Goal: Task Accomplishment & Management: Use online tool/utility

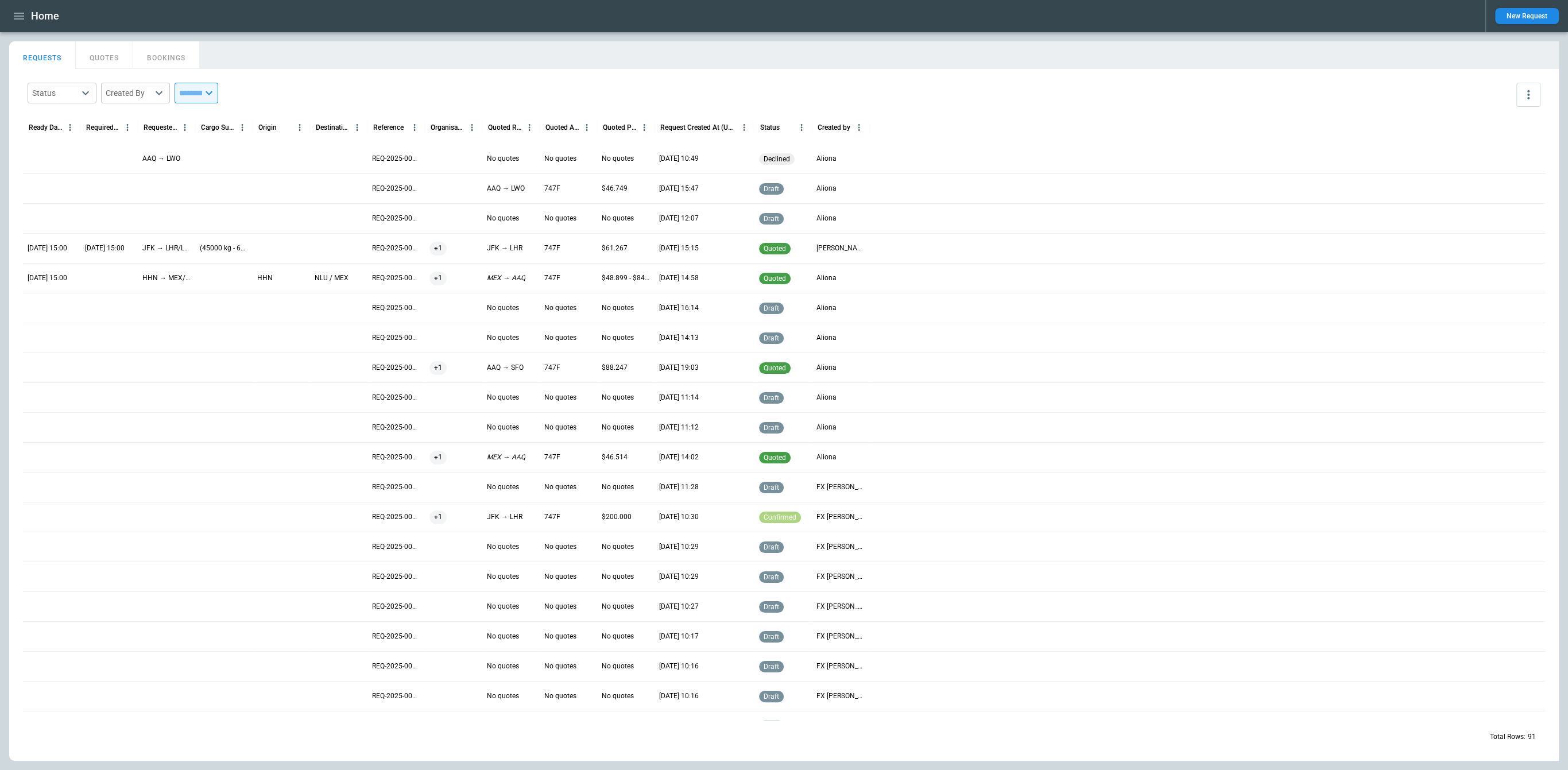
click at [19, 11] on icon "button" at bounding box center [19, 16] width 14 height 14
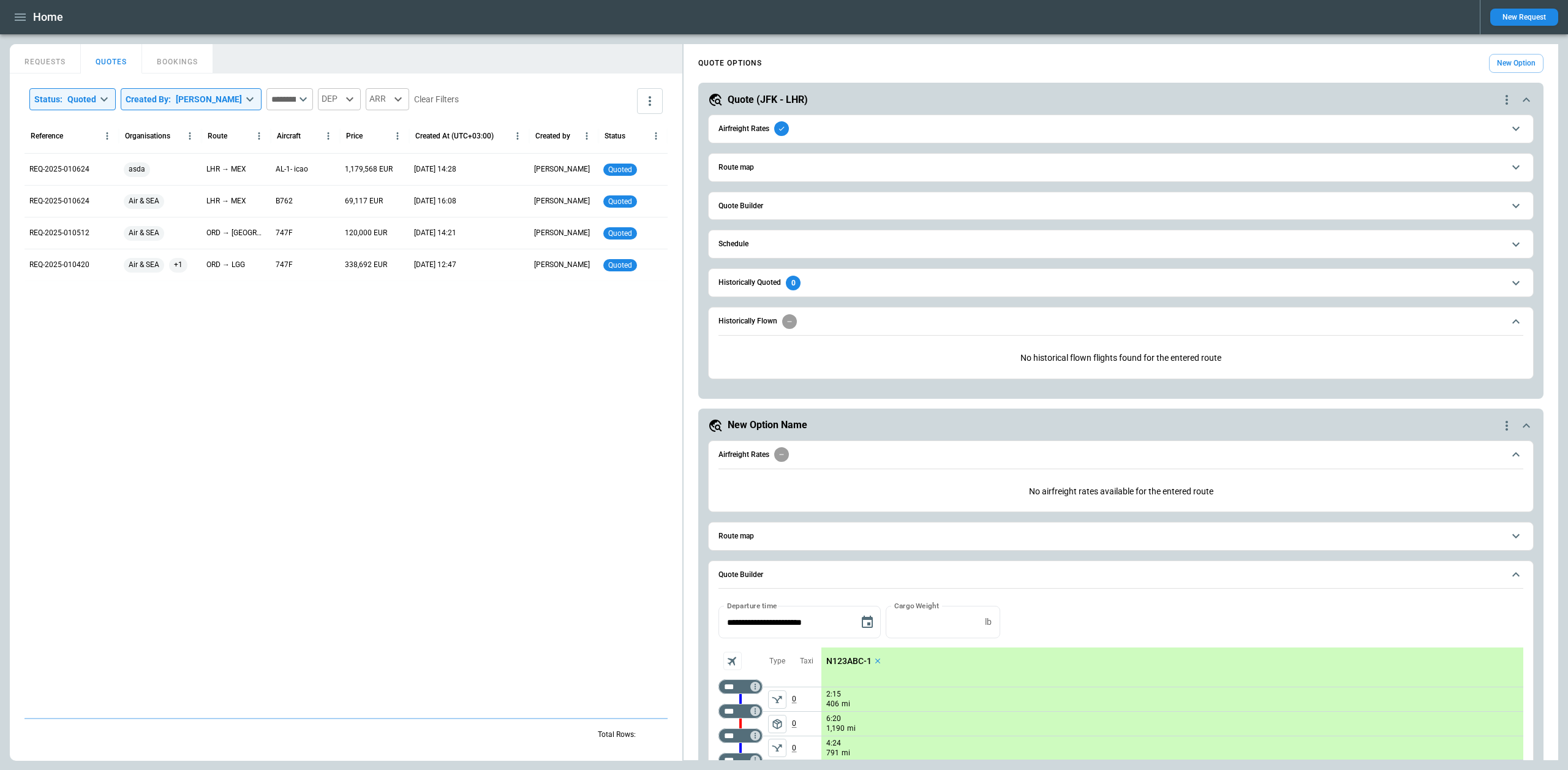
click at [24, 19] on icon "button" at bounding box center [20, 17] width 11 height 7
click at [66, 138] on li "Switch tenant" at bounding box center [56, 144] width 92 height 20
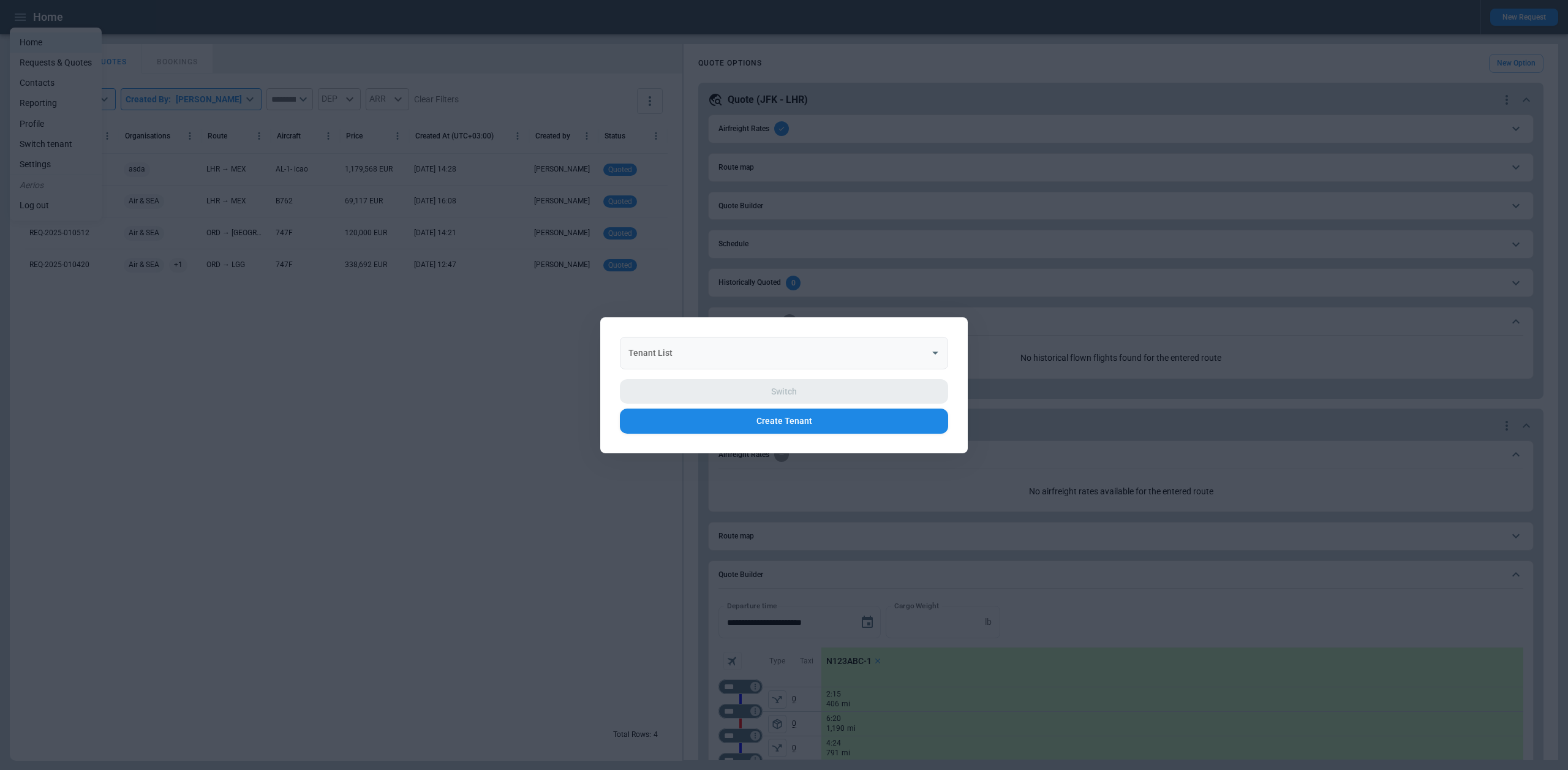
click at [636, 351] on div "Tenant List Tenant List" at bounding box center [784, 352] width 328 height 32
click at [669, 386] on li "GTA Air" at bounding box center [784, 383] width 328 height 18
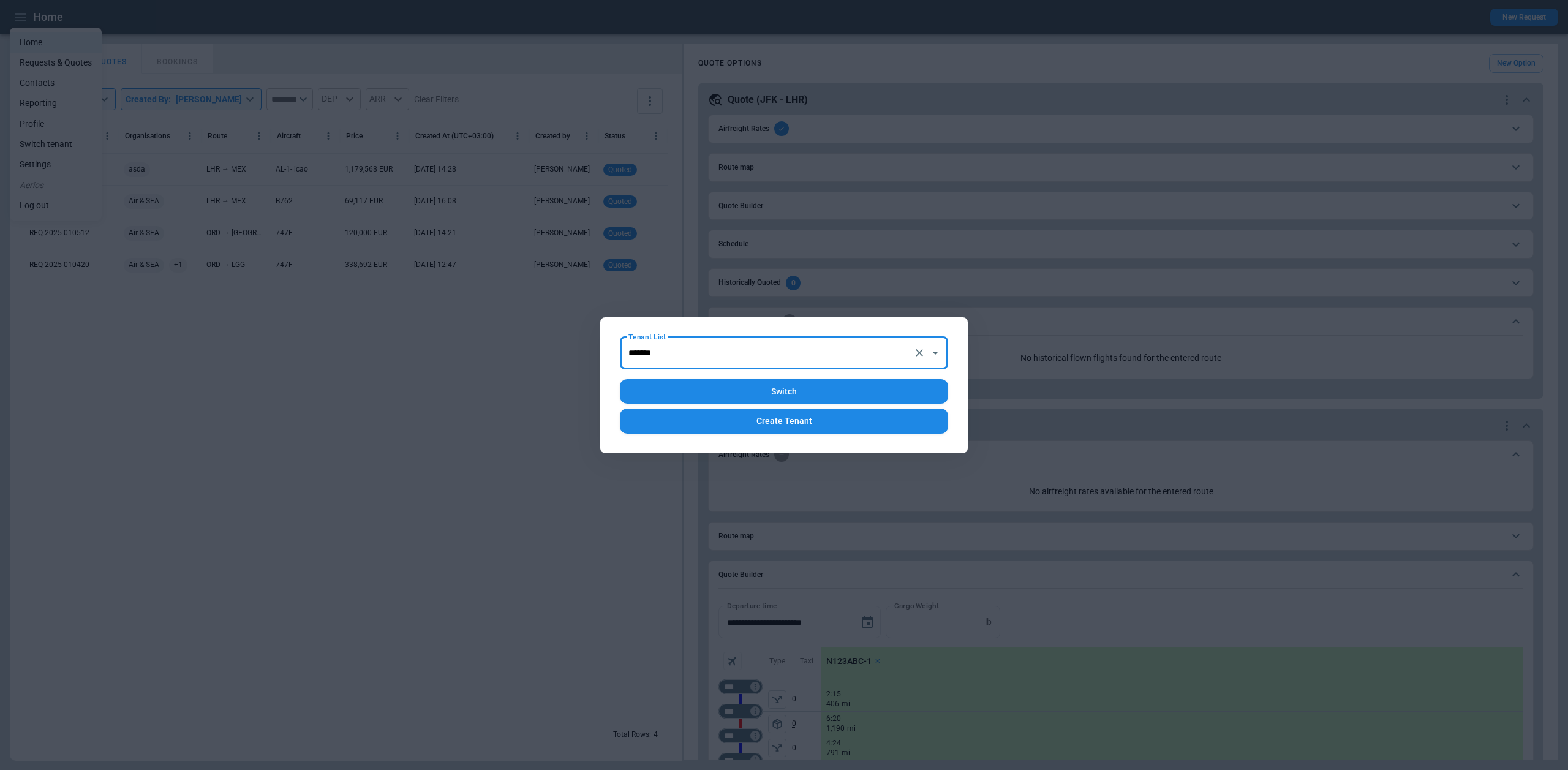
type input "*******"
click at [687, 389] on button "Switch" at bounding box center [784, 391] width 328 height 25
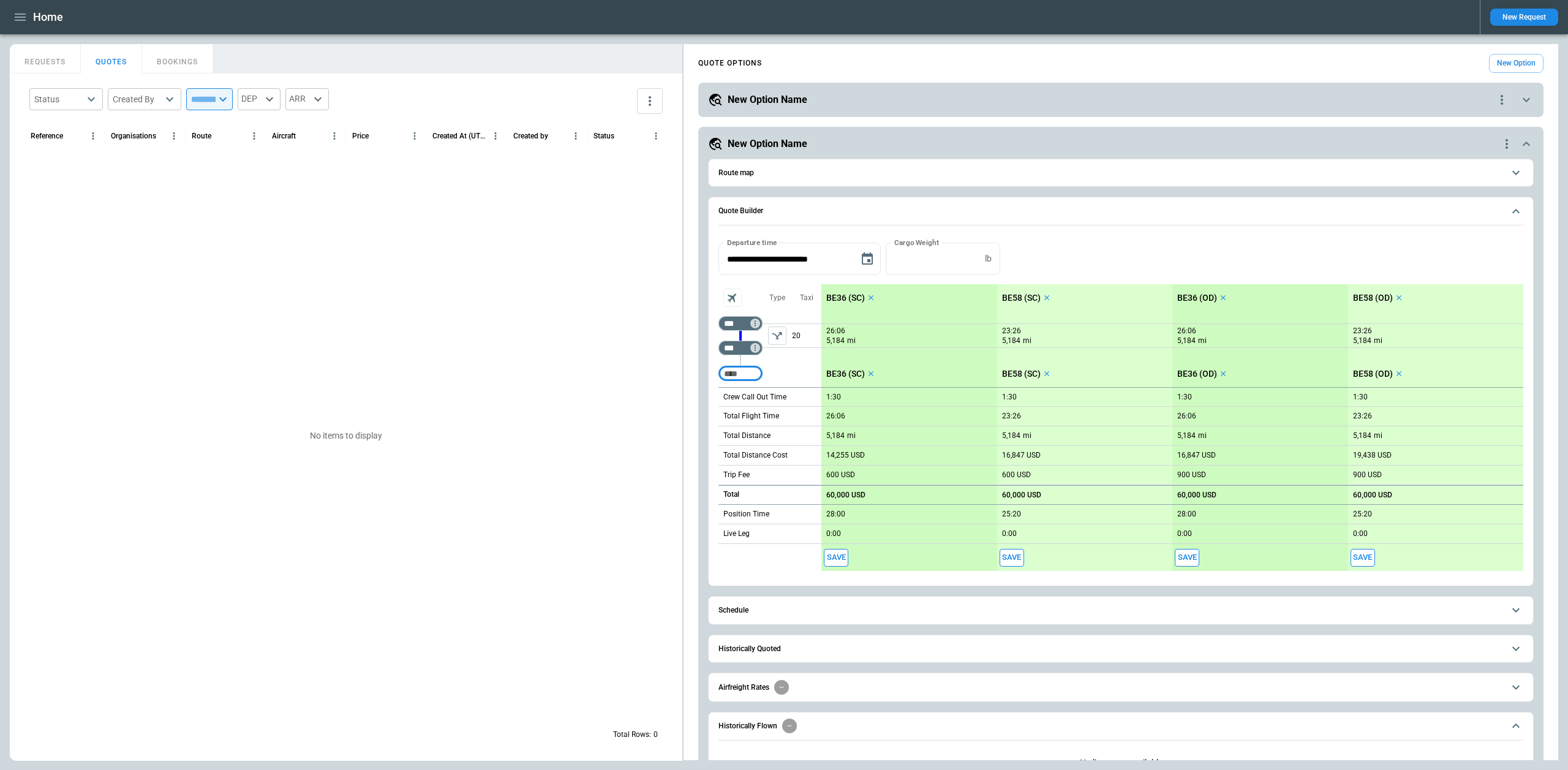
click at [52, 63] on button "REQUESTS" at bounding box center [45, 59] width 71 height 30
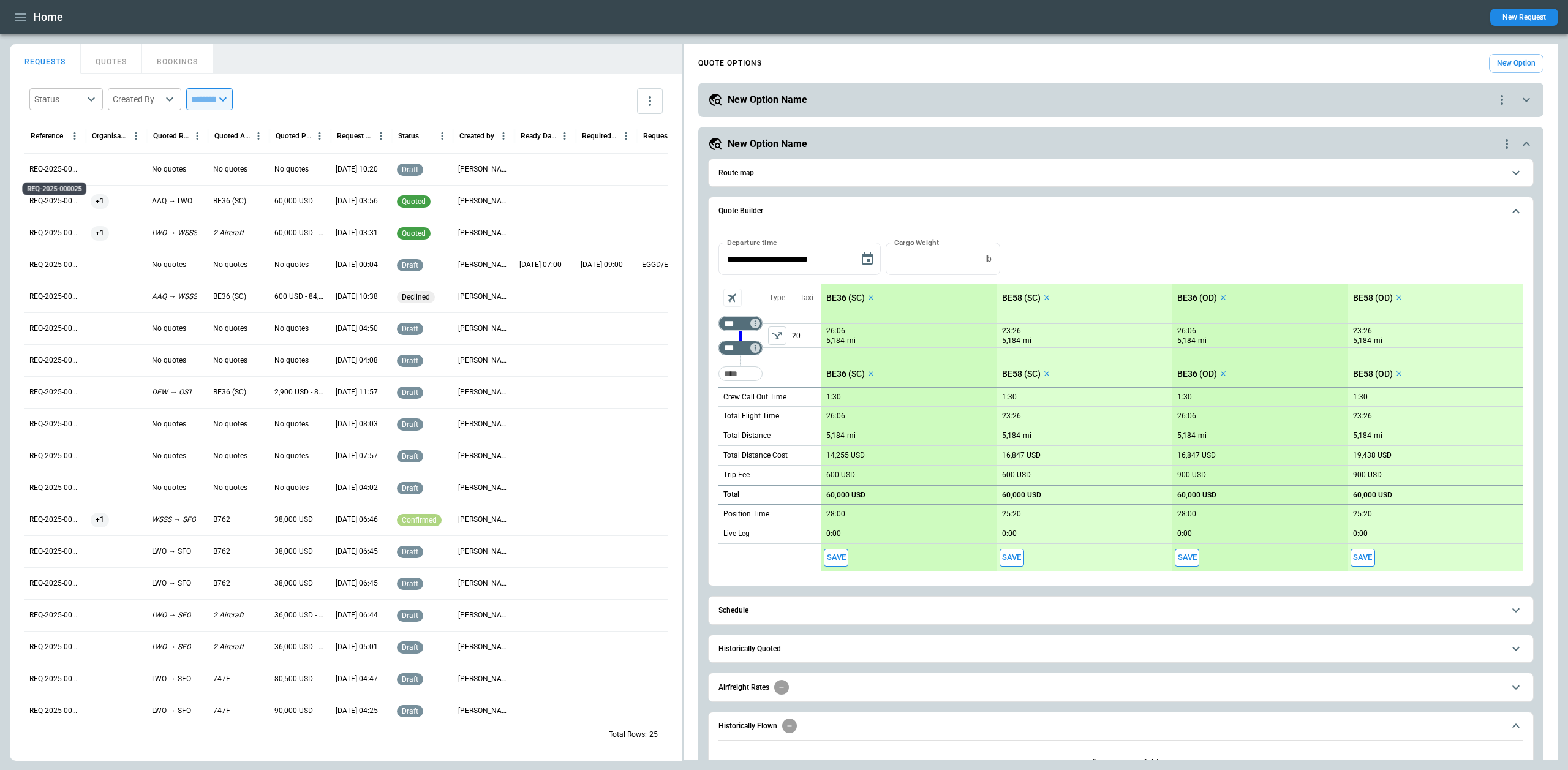
click at [54, 168] on p "REQ-2025-000025" at bounding box center [56, 169] width 51 height 10
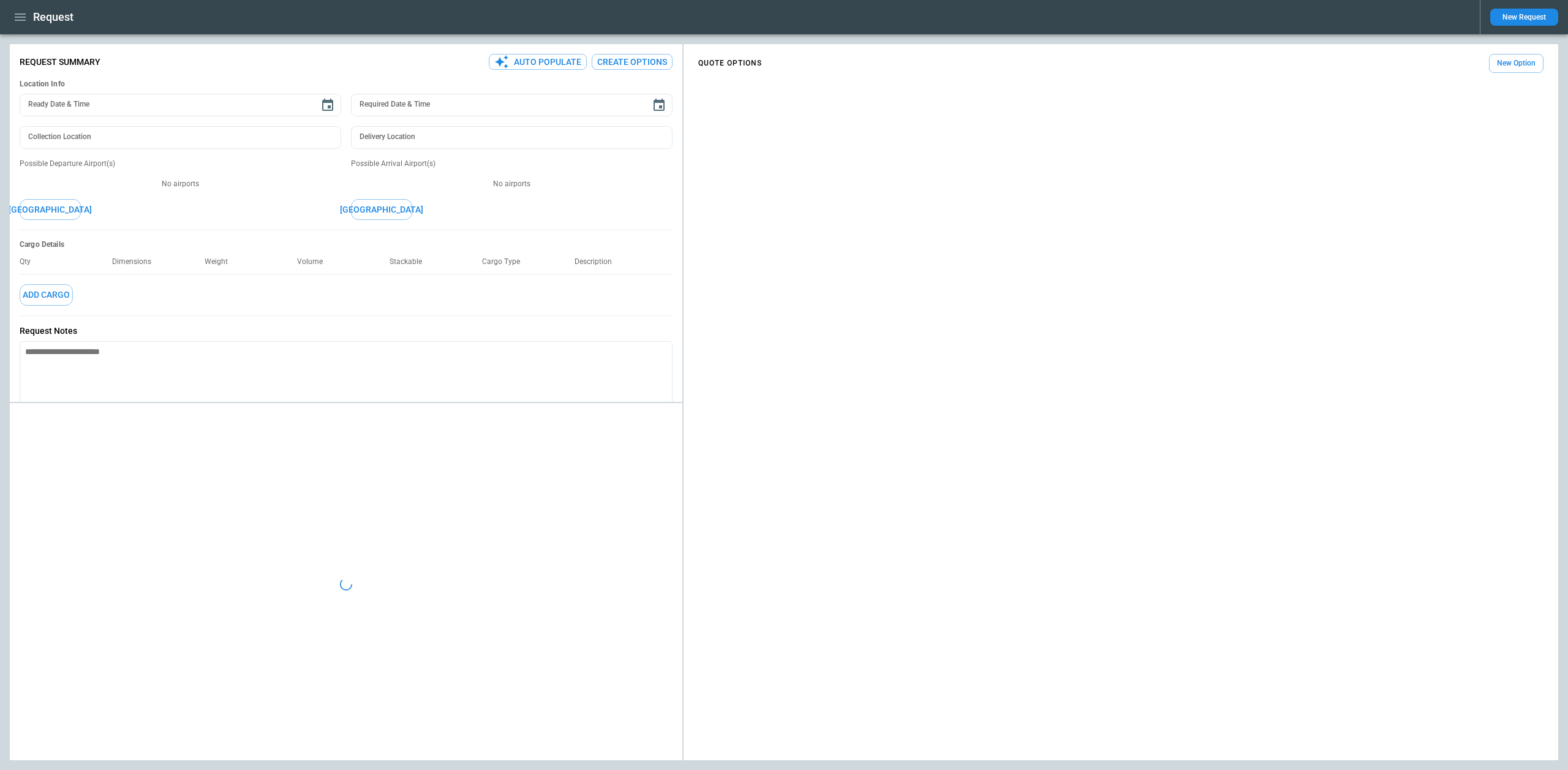
type textarea "*"
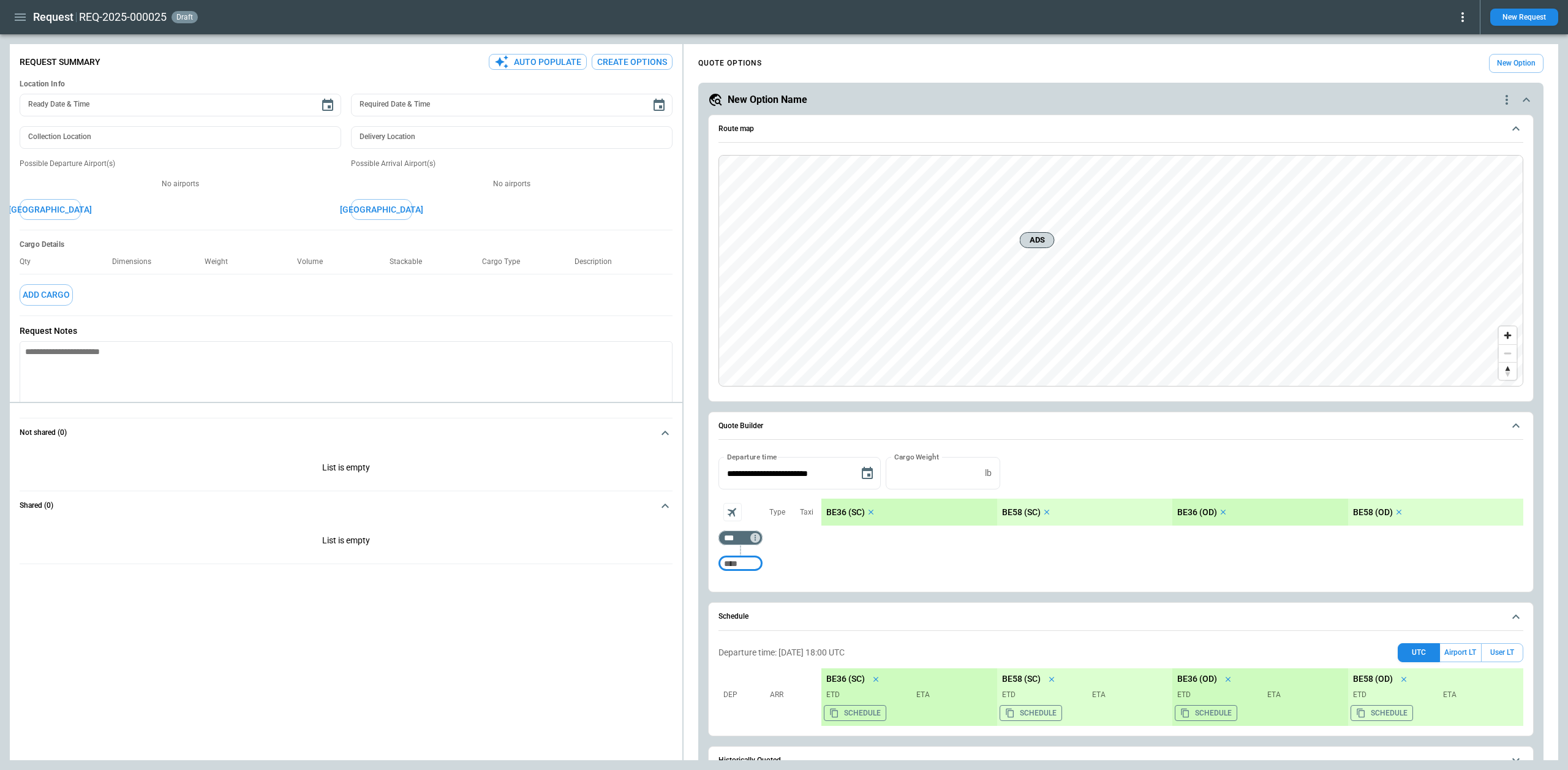
click at [19, 17] on icon "button" at bounding box center [20, 17] width 11 height 7
click at [27, 47] on li "Home" at bounding box center [56, 42] width 92 height 20
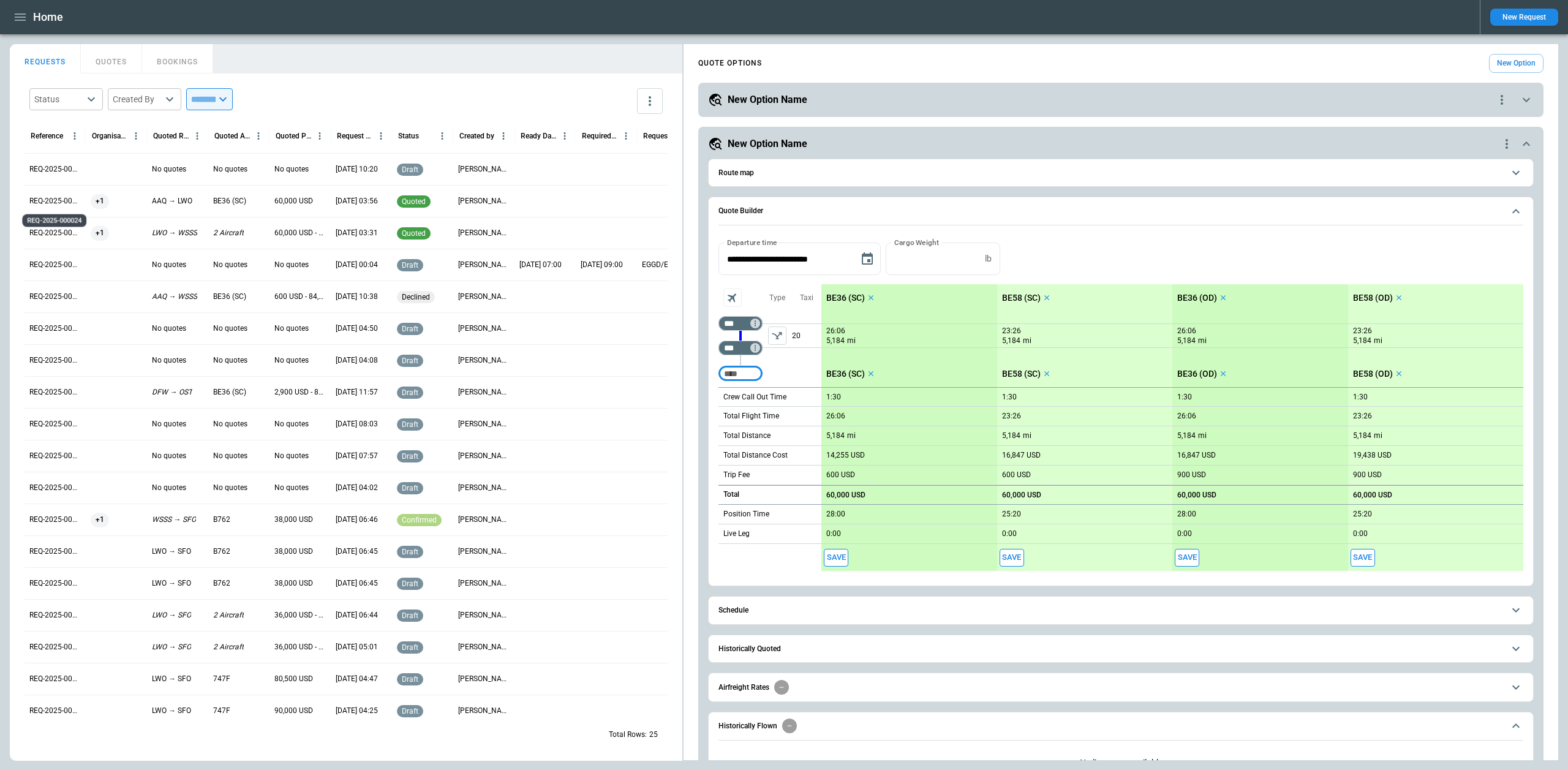
click at [58, 200] on p "REQ-2025-000024" at bounding box center [56, 201] width 51 height 10
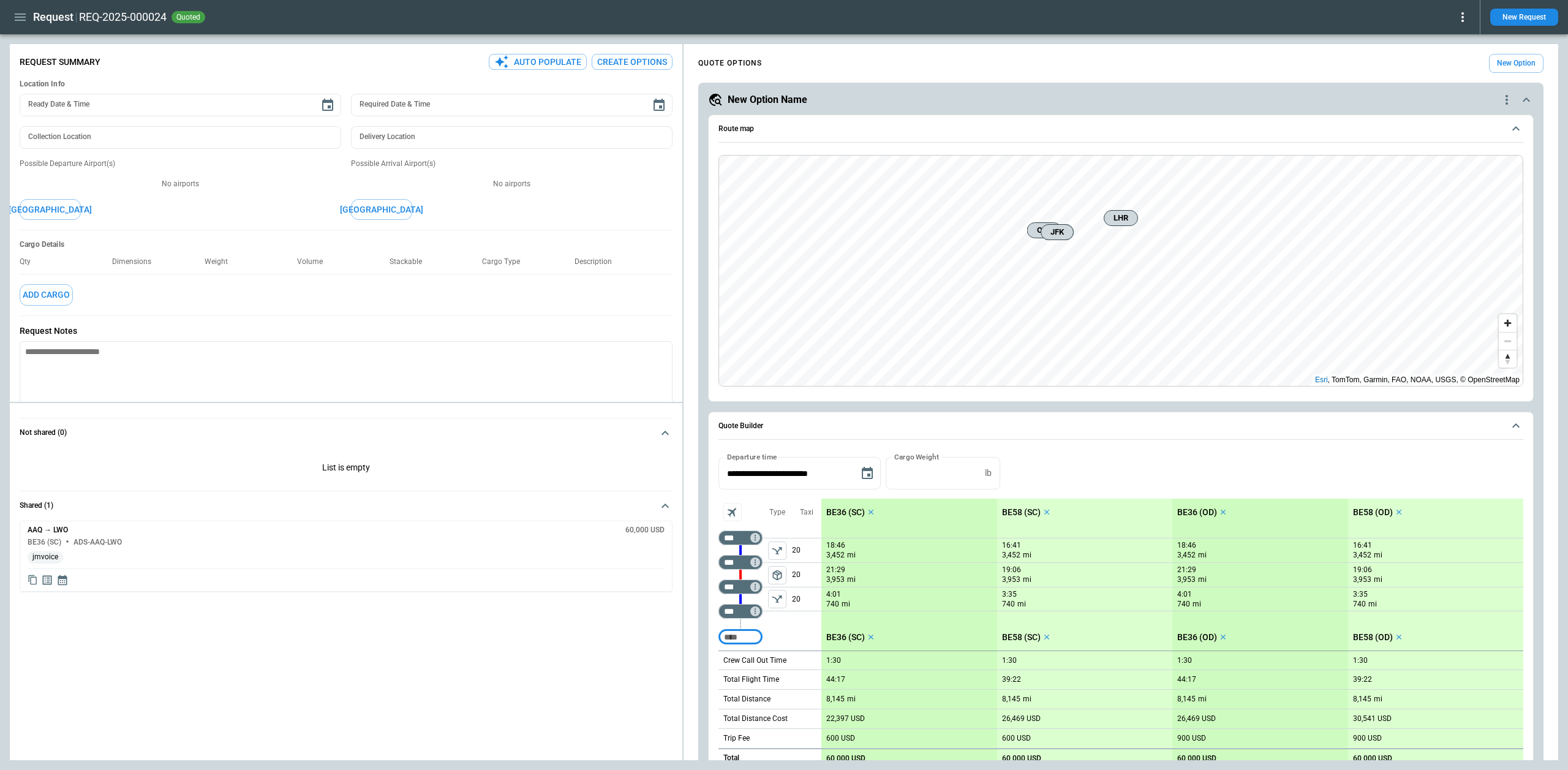
click at [51, 581] on icon "Display detailed quote content" at bounding box center [47, 579] width 9 height 9
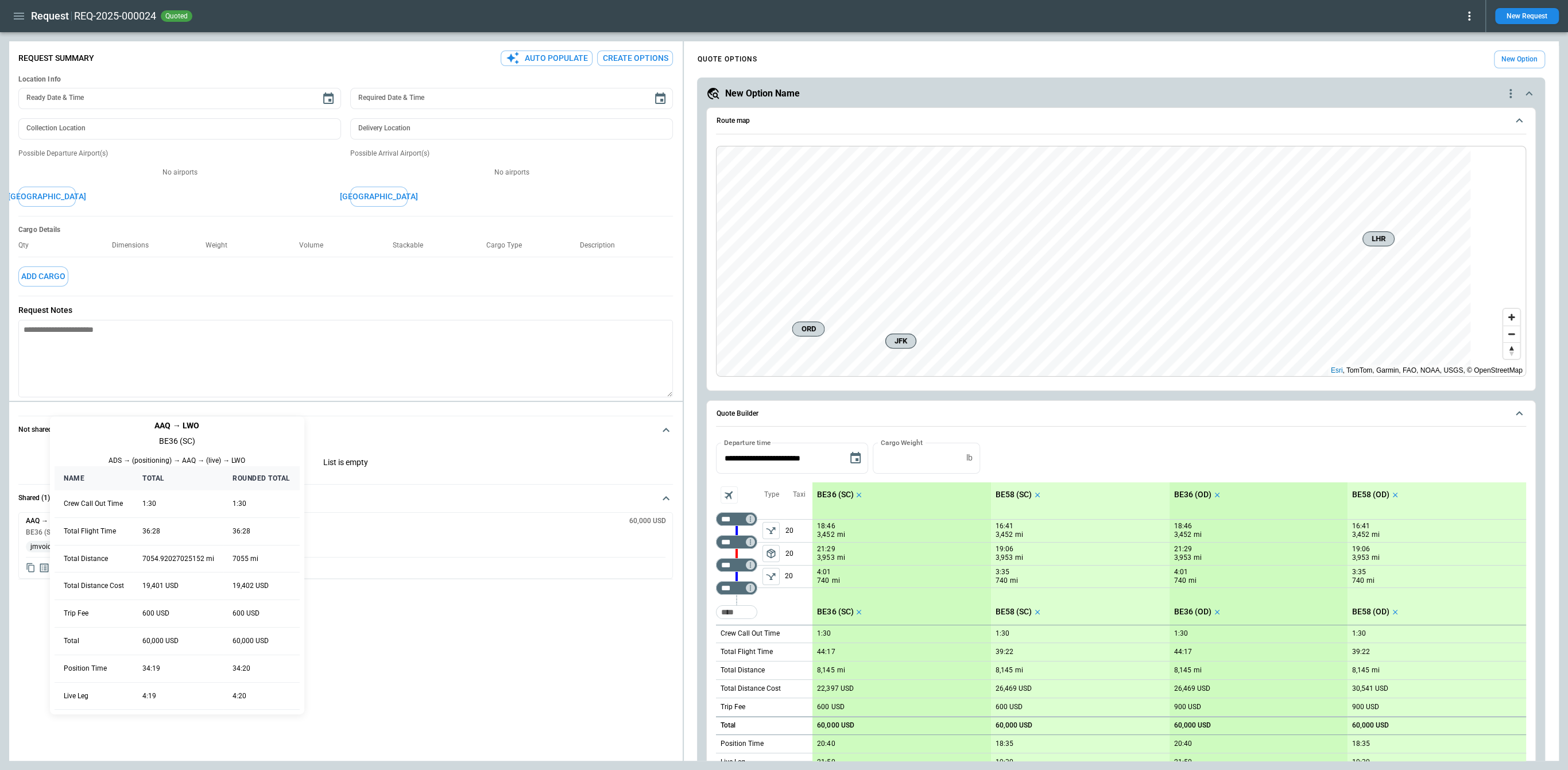
type textarea "*"
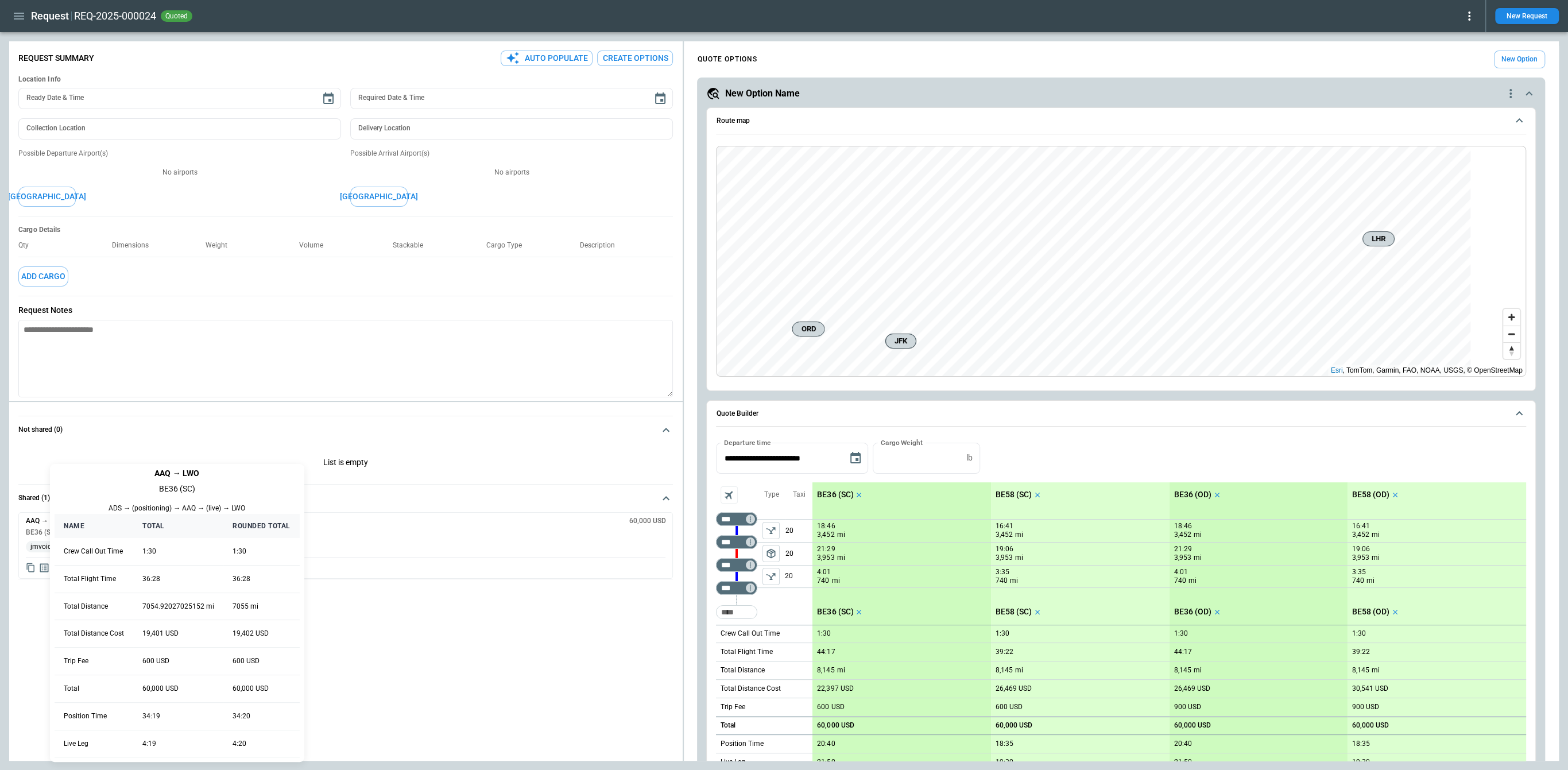
click at [44, 509] on div at bounding box center [784, 385] width 1568 height 770
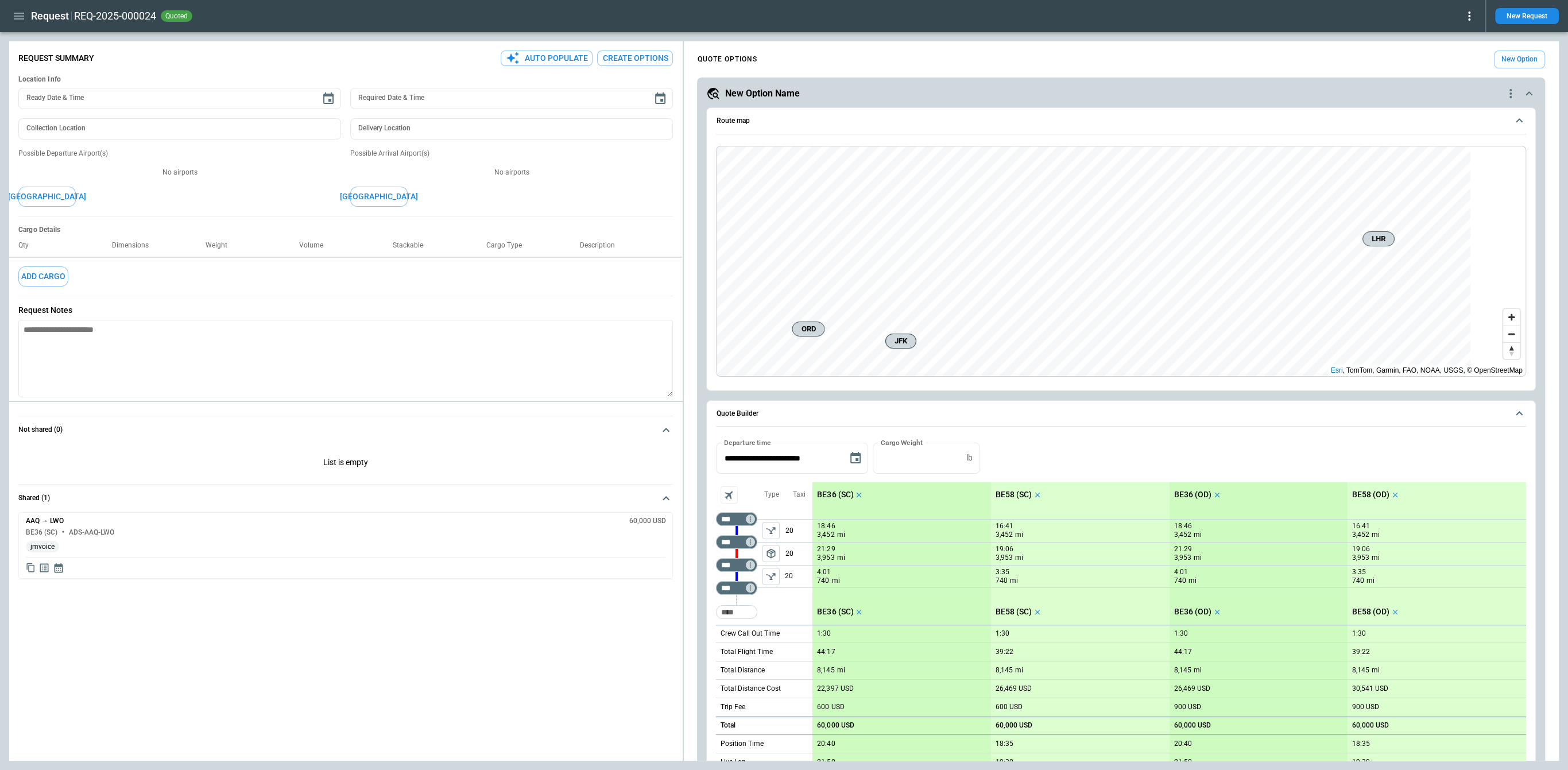
click at [232, 256] on div "**********" at bounding box center [784, 401] width 1550 height 719
click at [44, 421] on icon "Display detailed quote content" at bounding box center [44, 423] width 8 height 8
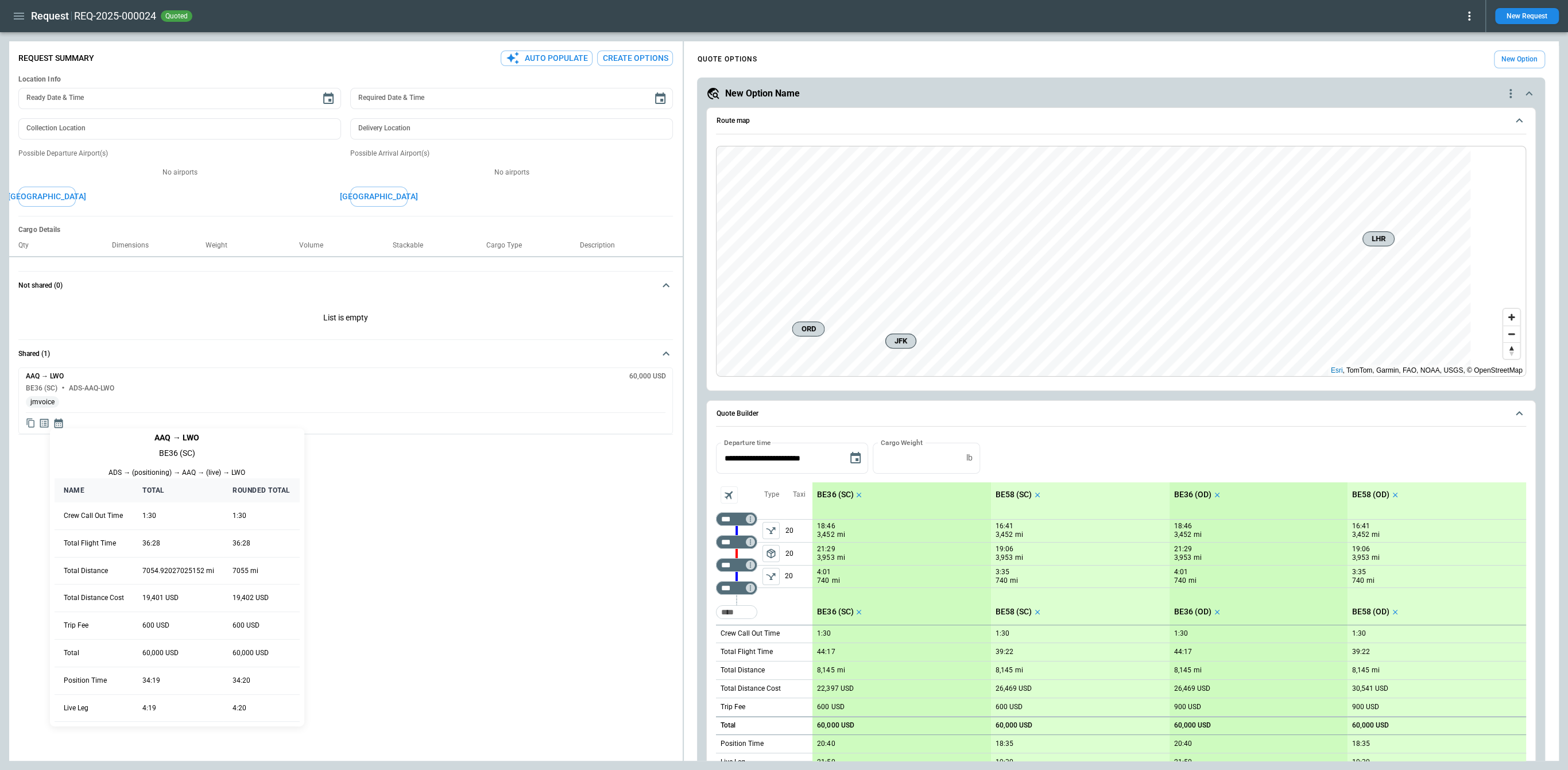
click at [43, 420] on div at bounding box center [784, 385] width 1568 height 770
